Goal: Task Accomplishment & Management: Use online tool/utility

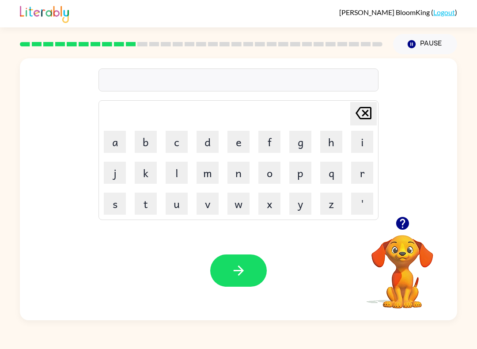
click at [209, 144] on button "d" at bounding box center [208, 142] width 22 height 22
click at [367, 121] on icon "[PERSON_NAME] last character input" at bounding box center [363, 113] width 21 height 21
click at [148, 145] on button "b" at bounding box center [146, 142] width 22 height 22
click at [365, 148] on button "i" at bounding box center [362, 142] width 22 height 22
click at [116, 205] on button "s" at bounding box center [115, 204] width 22 height 22
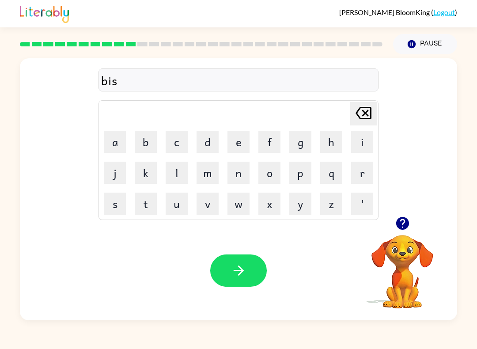
click at [139, 205] on button "t" at bounding box center [146, 204] width 22 height 22
click at [360, 170] on button "r" at bounding box center [362, 173] width 22 height 22
click at [182, 207] on button "u" at bounding box center [177, 204] width 22 height 22
click at [104, 197] on button "s" at bounding box center [115, 204] width 22 height 22
click at [149, 200] on button "t" at bounding box center [146, 204] width 22 height 22
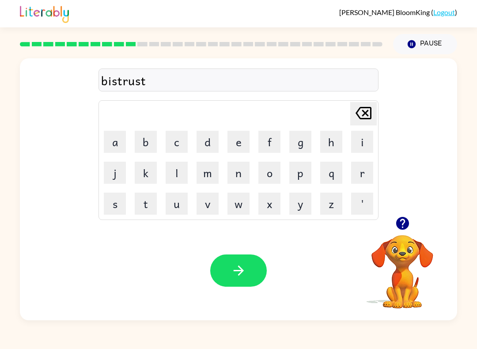
click at [246, 275] on icon "button" at bounding box center [238, 270] width 15 height 15
click at [403, 223] on icon "button" at bounding box center [402, 223] width 15 height 15
click at [367, 167] on button "r" at bounding box center [362, 173] width 22 height 22
click at [275, 176] on button "o" at bounding box center [270, 173] width 22 height 22
click at [208, 141] on button "d" at bounding box center [208, 142] width 22 height 22
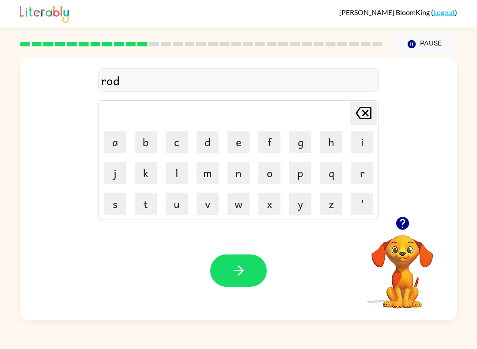
click at [238, 144] on button "e" at bounding box center [239, 142] width 22 height 22
click at [242, 271] on icon "button" at bounding box center [238, 271] width 10 height 10
click at [404, 224] on icon "button" at bounding box center [402, 223] width 13 height 13
click at [169, 206] on button "u" at bounding box center [177, 204] width 22 height 22
click at [300, 169] on button "p" at bounding box center [300, 173] width 22 height 22
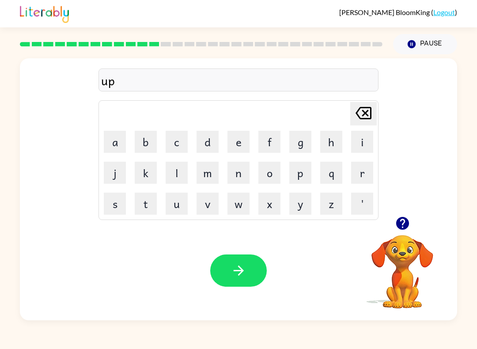
click at [300, 168] on button "p" at bounding box center [300, 173] width 22 height 22
click at [310, 137] on button "g" at bounding box center [300, 142] width 22 height 22
click at [352, 177] on button "r" at bounding box center [362, 173] width 22 height 22
click at [116, 141] on button "a" at bounding box center [115, 142] width 22 height 22
click at [204, 138] on button "d" at bounding box center [208, 142] width 22 height 22
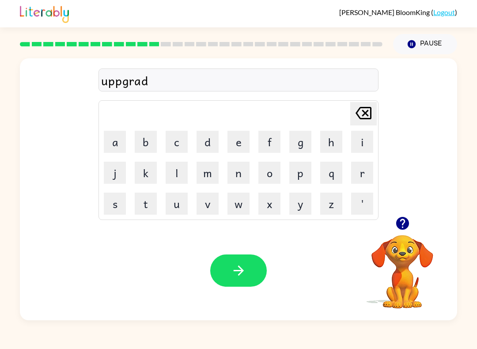
click at [238, 141] on button "e" at bounding box center [239, 142] width 22 height 22
click at [369, 112] on icon "[PERSON_NAME] last character input" at bounding box center [363, 113] width 21 height 21
click at [240, 138] on button "e" at bounding box center [239, 142] width 22 height 22
click at [254, 276] on button "button" at bounding box center [238, 271] width 57 height 32
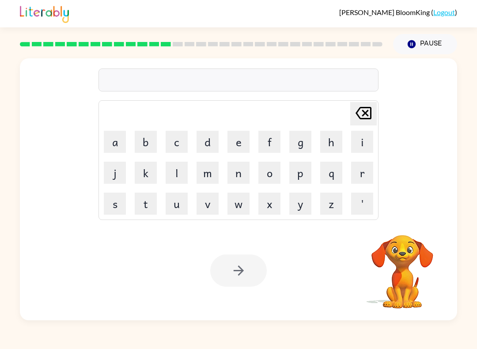
click at [209, 172] on button "m" at bounding box center [208, 173] width 22 height 22
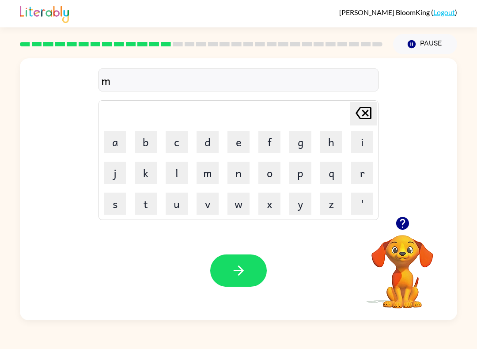
click at [119, 145] on button "a" at bounding box center [115, 142] width 22 height 22
click at [217, 140] on button "d" at bounding box center [208, 142] width 22 height 22
click at [217, 139] on button "d" at bounding box center [208, 142] width 22 height 22
click at [239, 173] on button "n" at bounding box center [239, 173] width 22 height 22
click at [244, 146] on button "e" at bounding box center [239, 142] width 22 height 22
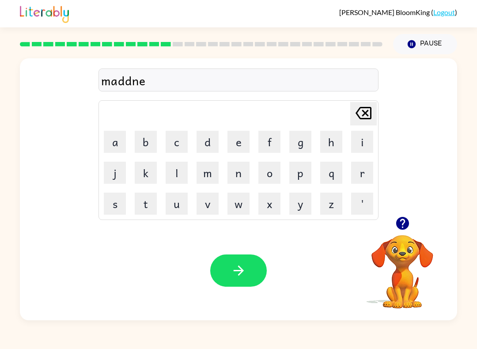
click at [110, 205] on button "s" at bounding box center [115, 204] width 22 height 22
click at [149, 209] on button "t" at bounding box center [146, 204] width 22 height 22
click at [251, 278] on button "button" at bounding box center [238, 271] width 57 height 32
click at [400, 224] on icon "button" at bounding box center [402, 223] width 13 height 13
